Goal: Navigation & Orientation: Find specific page/section

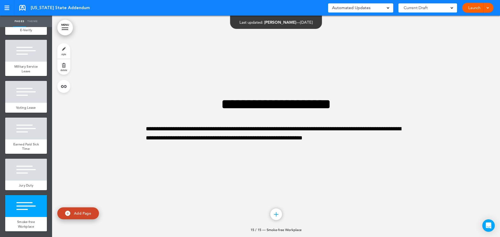
scroll to position [417, 0]
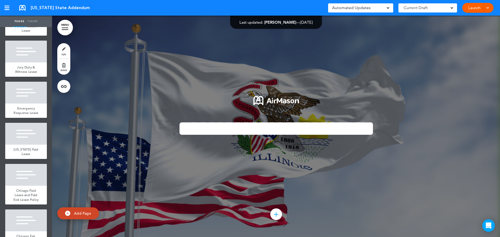
scroll to position [1381, 0]
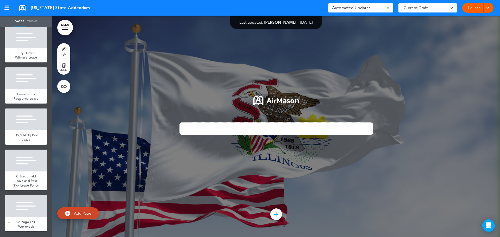
click at [14, 225] on div "Chicago Fair Workweek" at bounding box center [26, 224] width 42 height 14
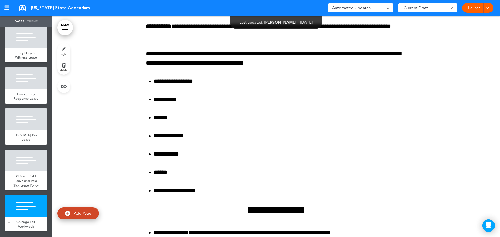
scroll to position [13625, 0]
click at [22, 174] on div "Chicago Paid Leave and Paid Sick Leave Policy" at bounding box center [26, 181] width 42 height 19
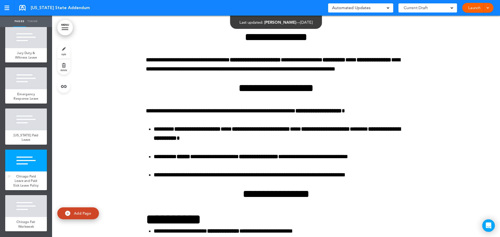
scroll to position [12610, 0]
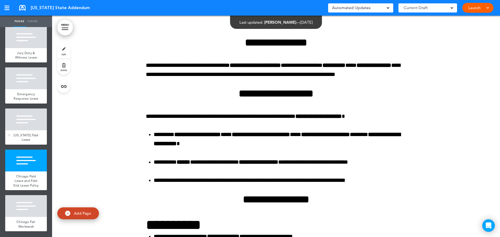
click at [30, 111] on div at bounding box center [26, 120] width 42 height 22
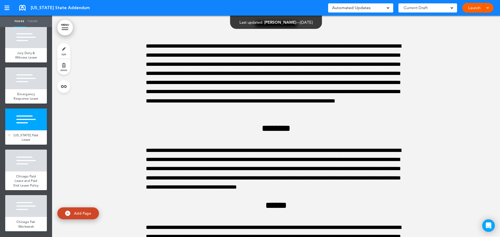
scroll to position [11867, 0]
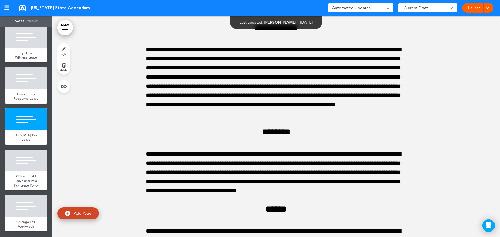
click at [23, 69] on div at bounding box center [26, 78] width 42 height 22
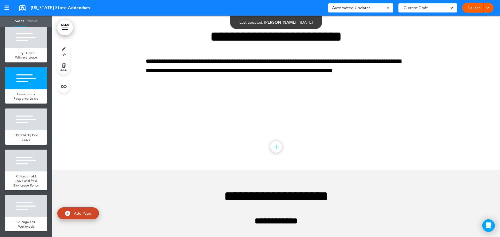
scroll to position [11645, 0]
